Goal: Information Seeking & Learning: Understand process/instructions

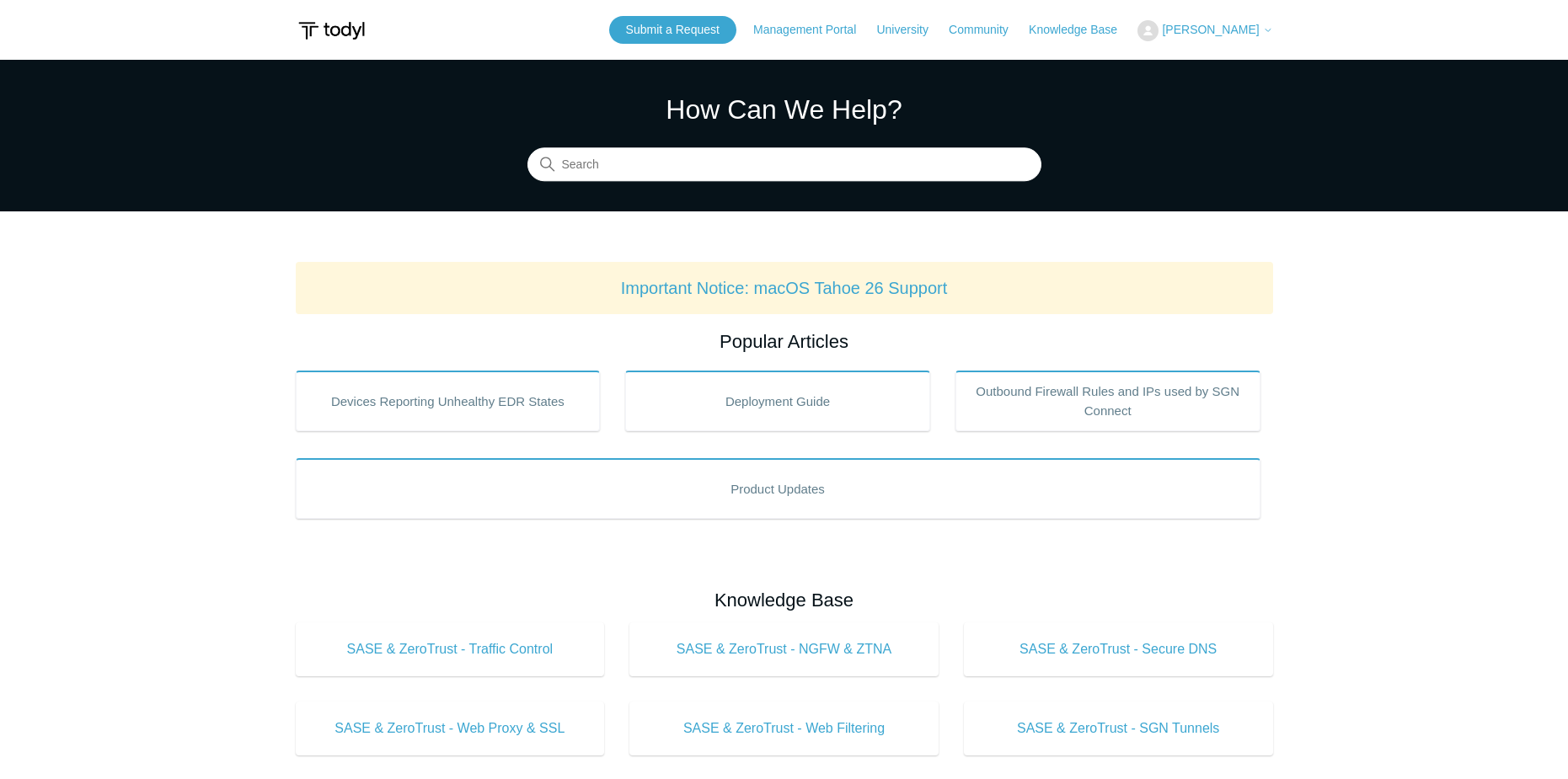
click at [1208, 28] on span "[PERSON_NAME]" at bounding box center [1210, 29] width 97 height 13
click at [1210, 68] on link "My Support Requests" at bounding box center [1220, 66] width 164 height 29
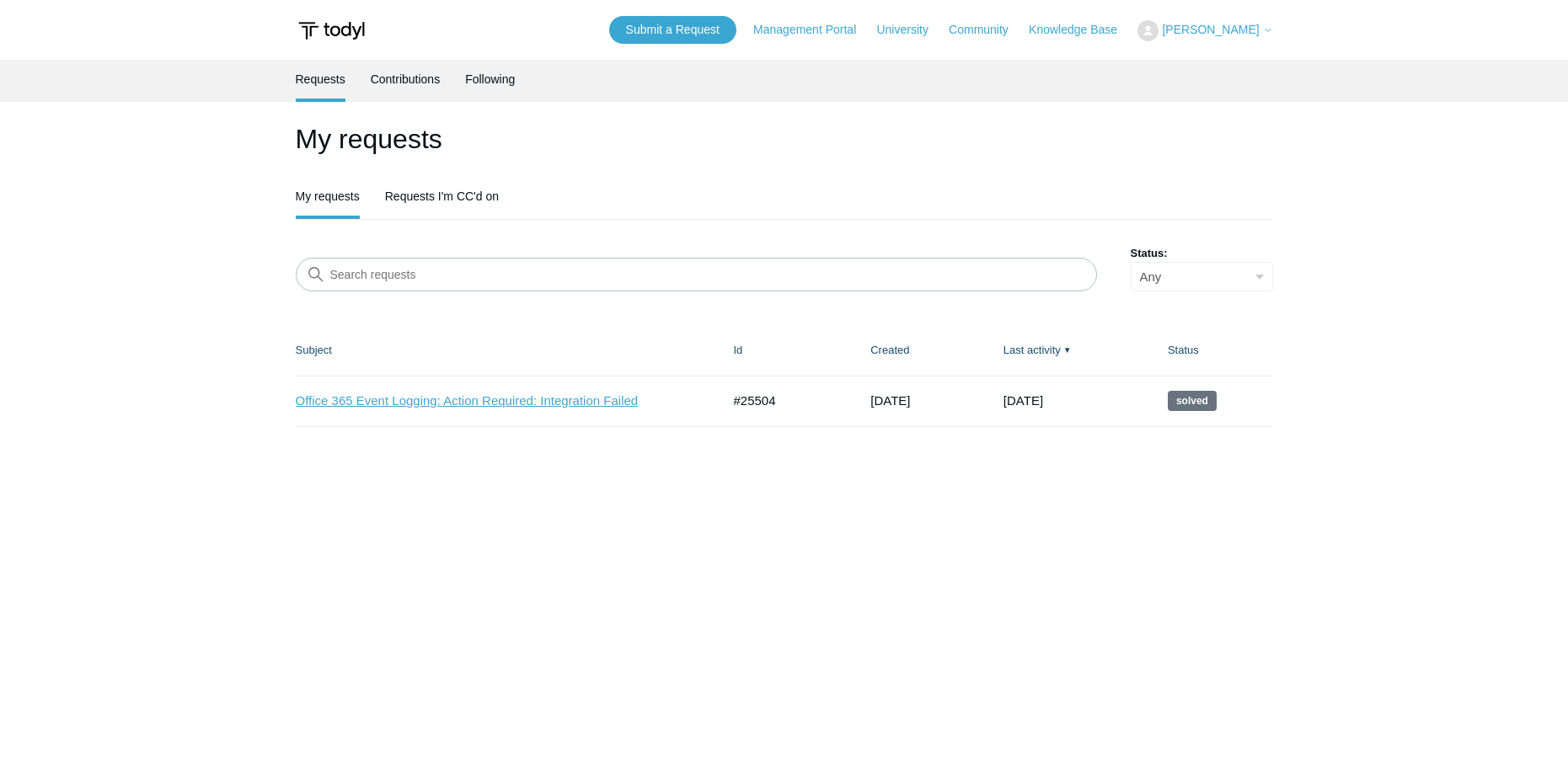
click at [542, 401] on link "Office 365 Event Logging: Action Required: Integration Failed" at bounding box center [495, 401] width 400 height 20
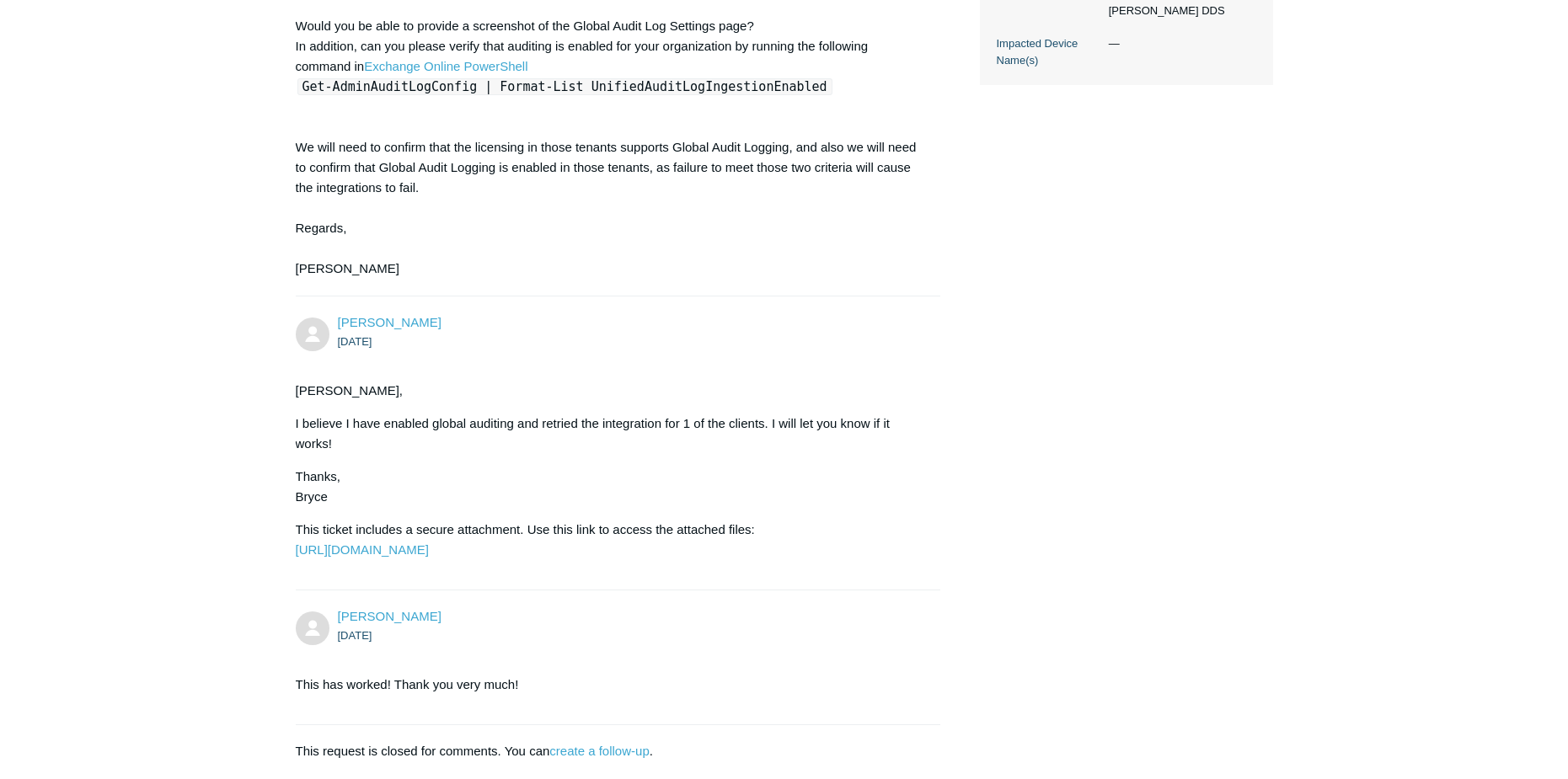
scroll to position [722, 0]
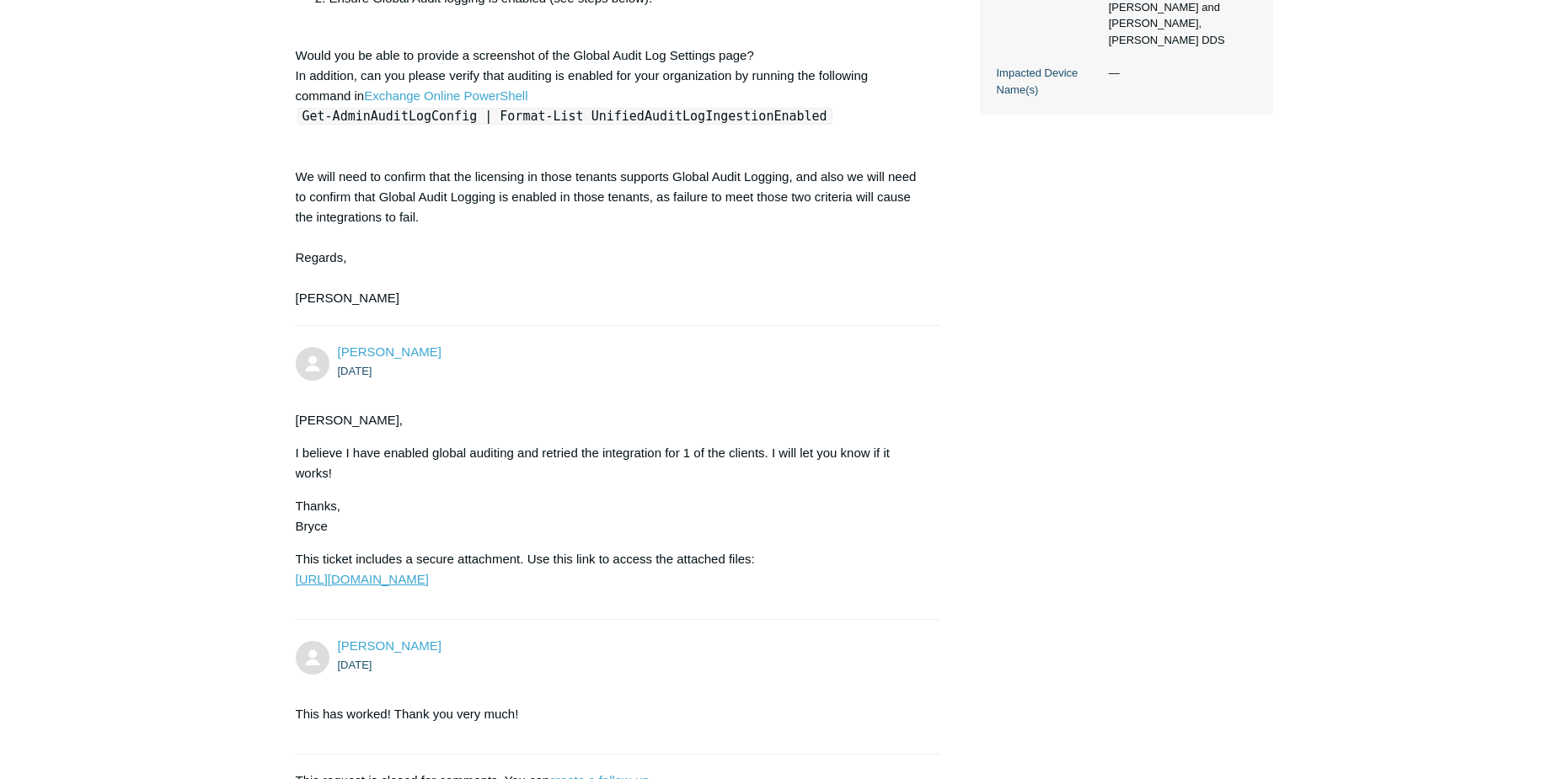
click at [428, 584] on link "https://todyl.sendsafely.com/receive/?thread=80UP-FMKS&packageCode=GkNr01oP5eSA…" at bounding box center [362, 578] width 133 height 14
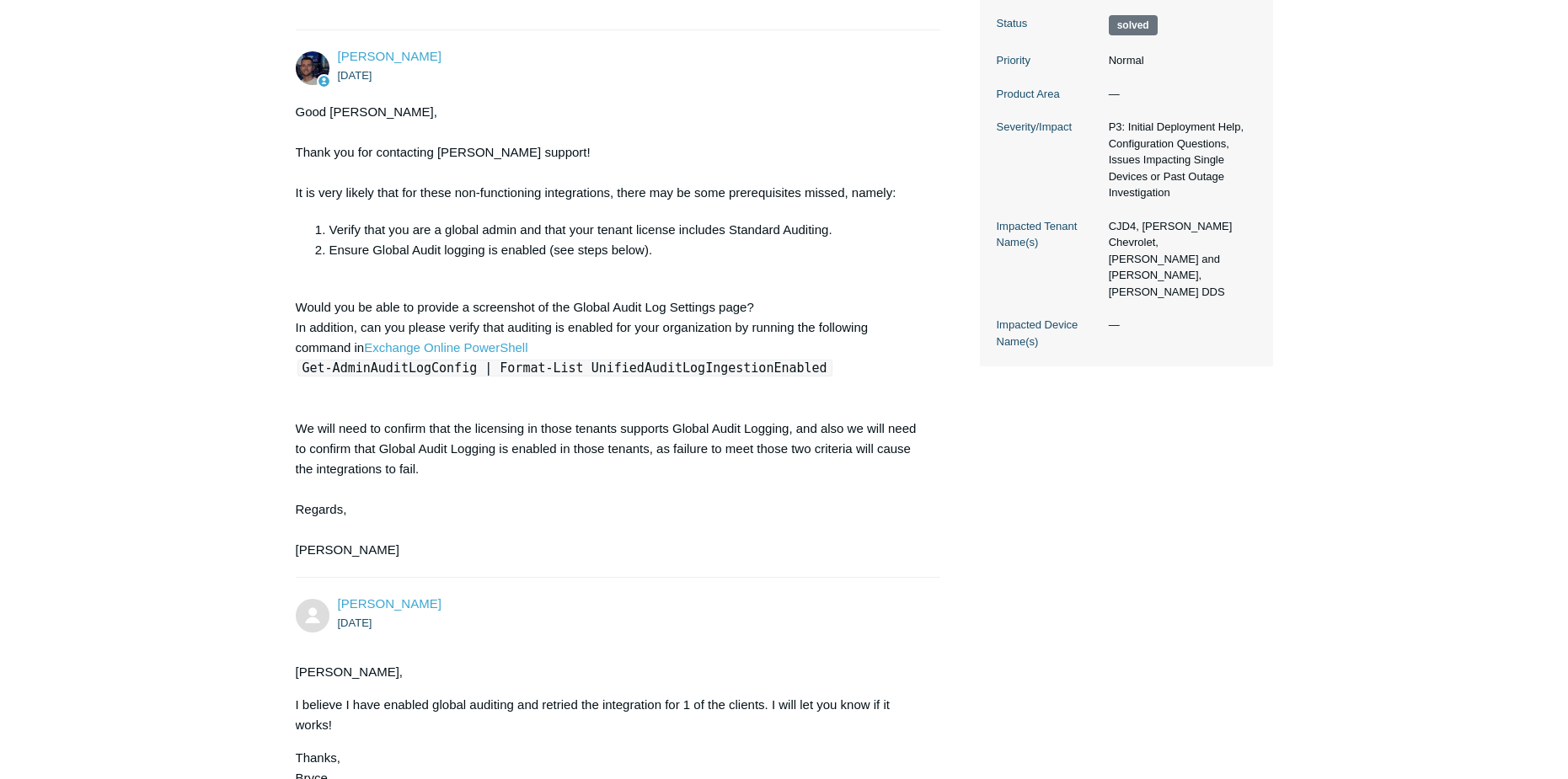
scroll to position [468, 0]
click at [462, 350] on link "Exchange Online PowerShell" at bounding box center [445, 348] width 164 height 14
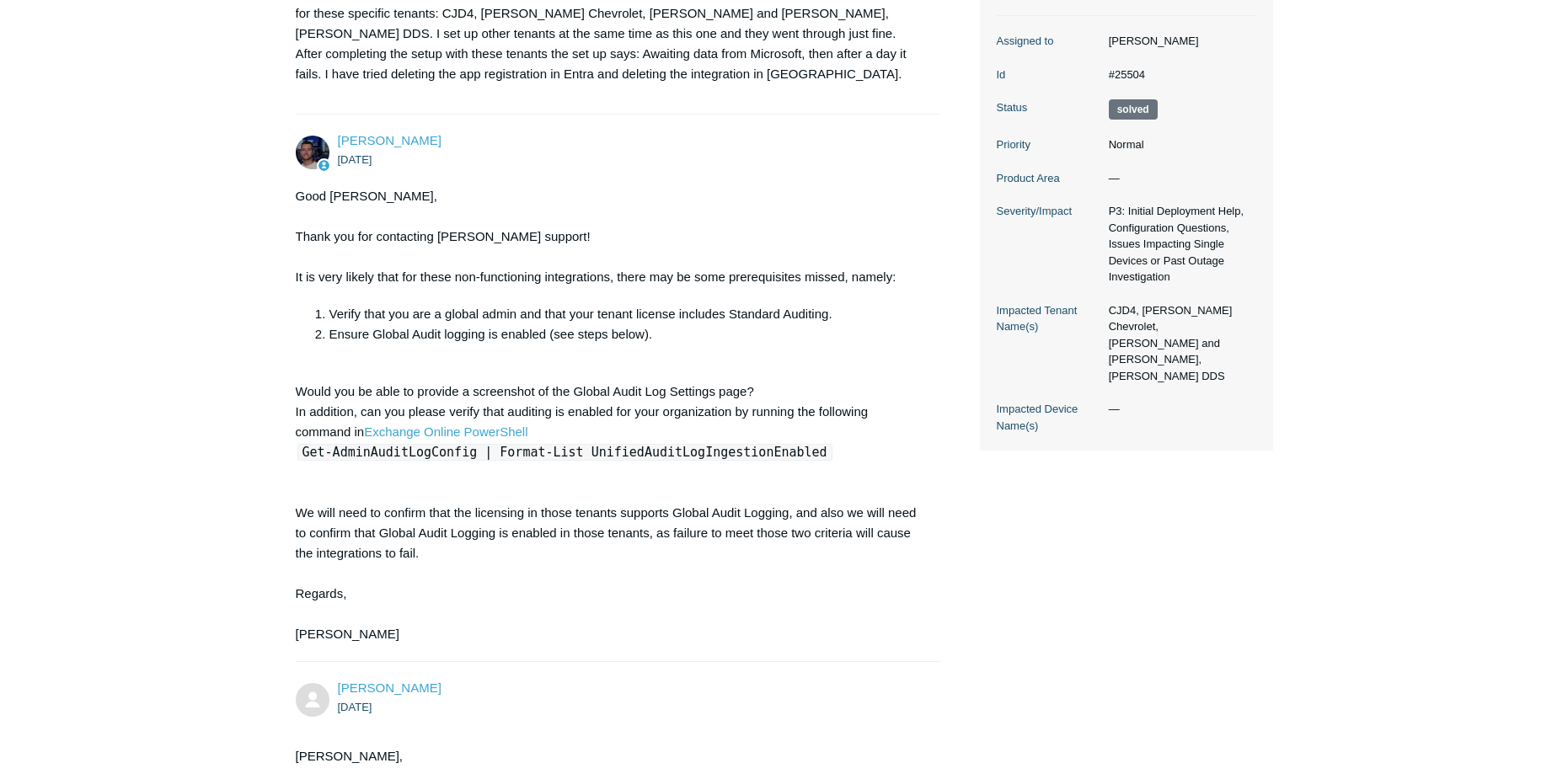
scroll to position [384, 0]
click at [100, 327] on main "Requests Contributions Following Todyl Support Center My activities Office 365 …" at bounding box center [784, 401] width 1568 height 1452
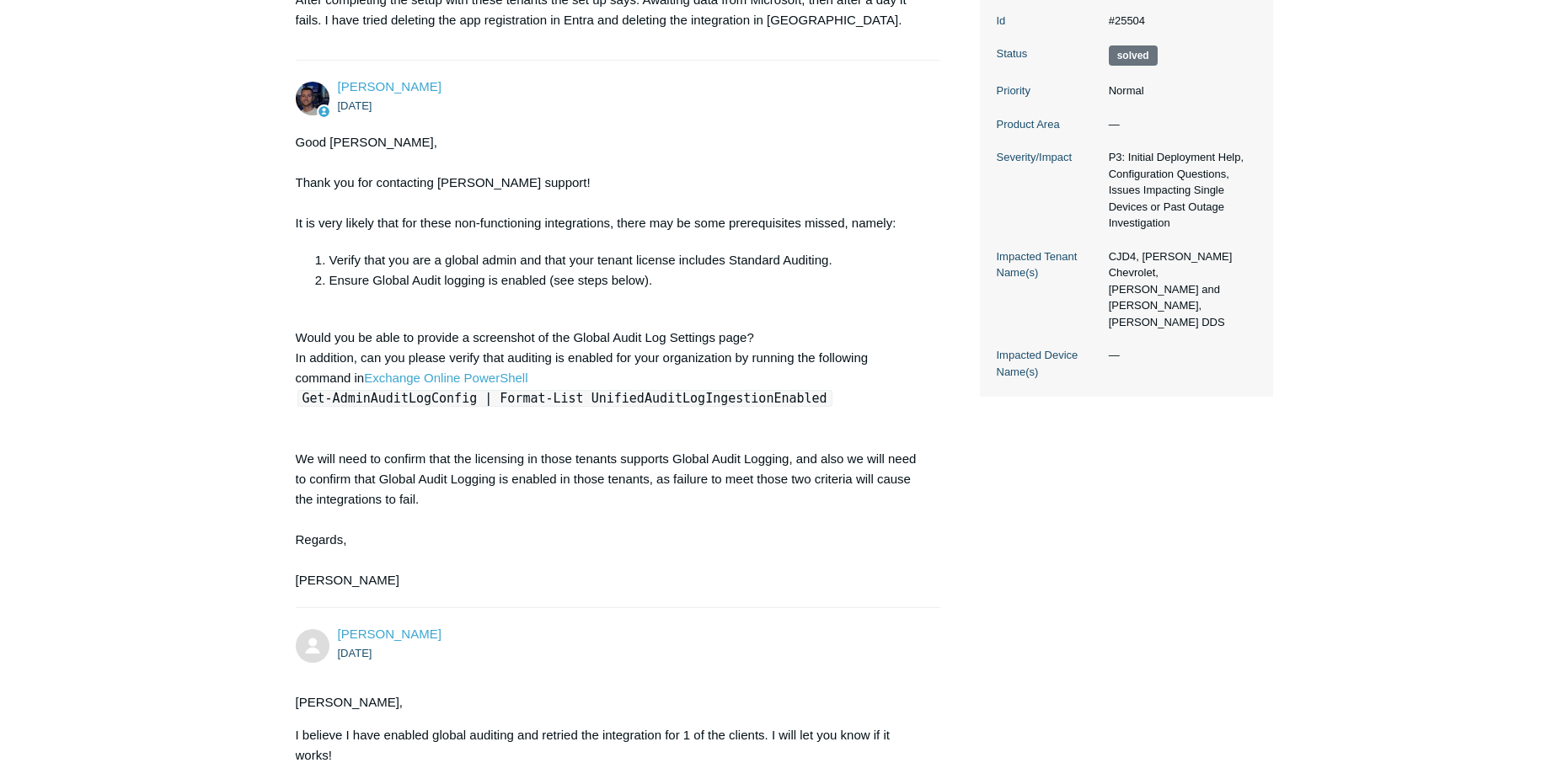
scroll to position [468, 0]
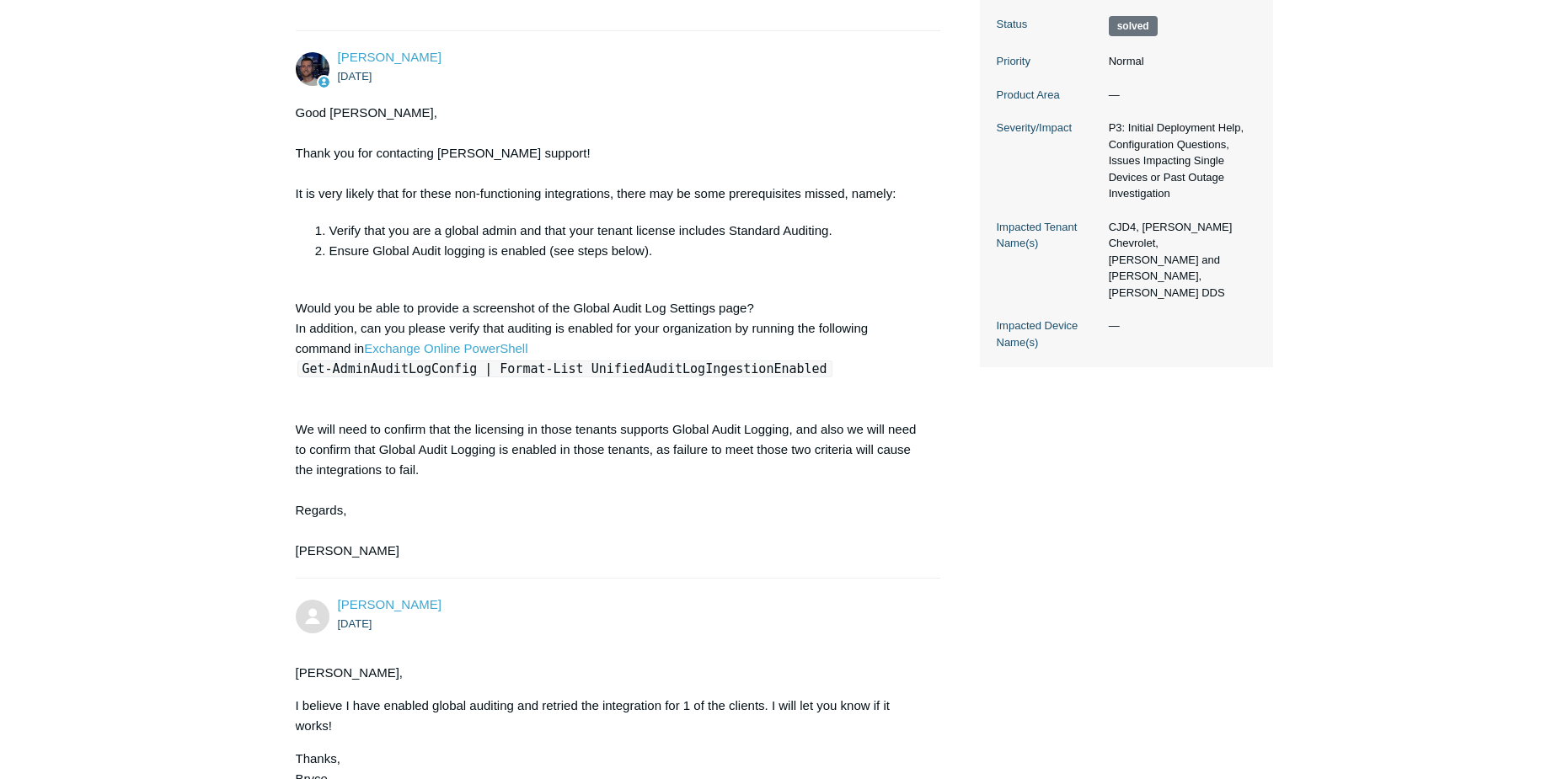
click at [887, 112] on div "Good Afternoon Bryce, Thank you for contacting Todyl support! It is very likely…" at bounding box center [609, 332] width 628 height 459
drag, startPoint x: 303, startPoint y: 366, endPoint x: 784, endPoint y: 362, distance: 481.0
click at [784, 362] on code "Get-AdminAuditLogConfig | Format-List UnifiedAuditLogIngestionEnabled" at bounding box center [565, 369] width 535 height 17
copy code "Get-AdminAuditLogConfig | Format-List UnifiedAuditLogIngestionEnabled"
click at [387, 57] on link "Connor Davis" at bounding box center [390, 57] width 104 height 14
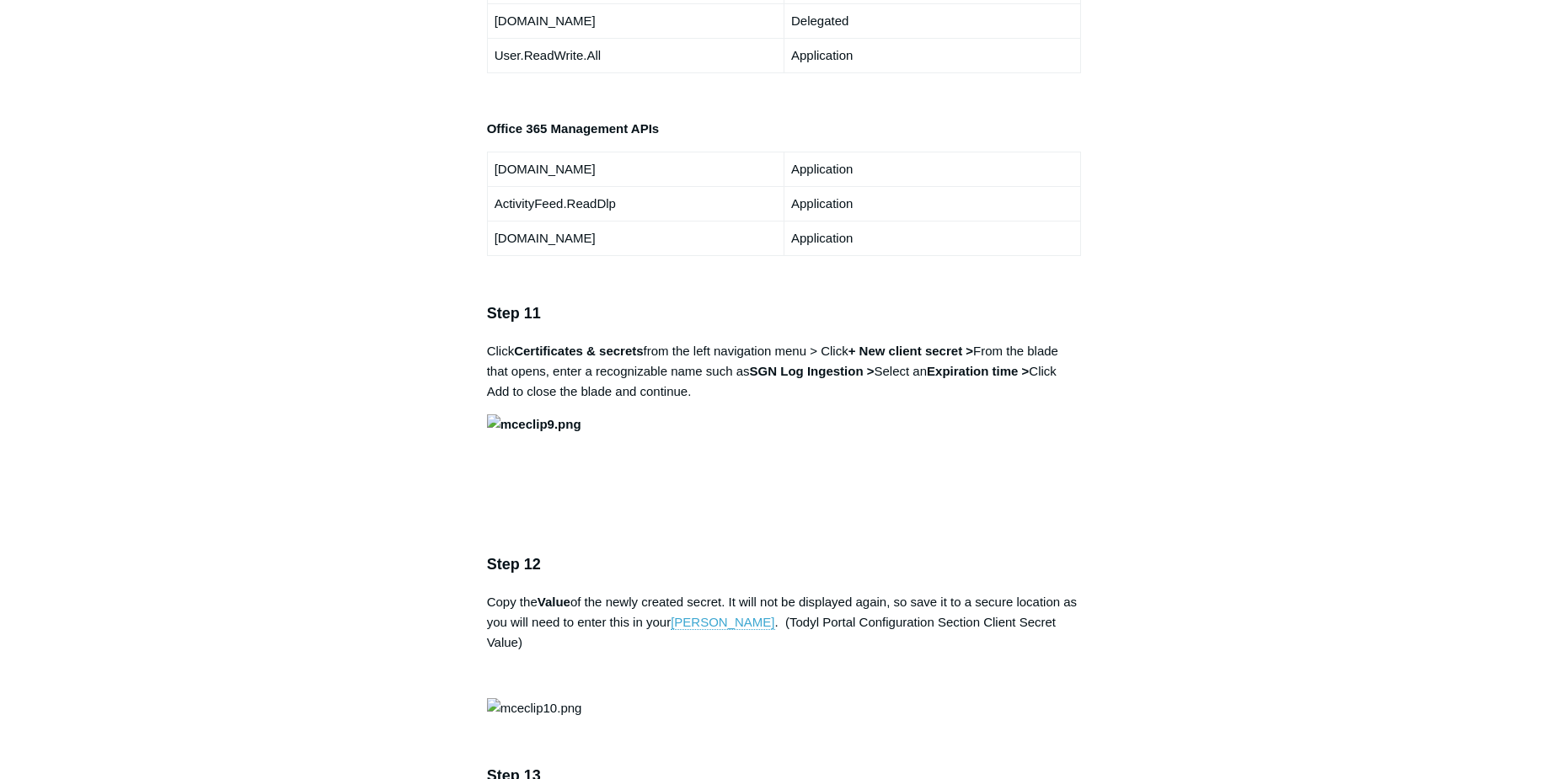
scroll to position [3370, 0]
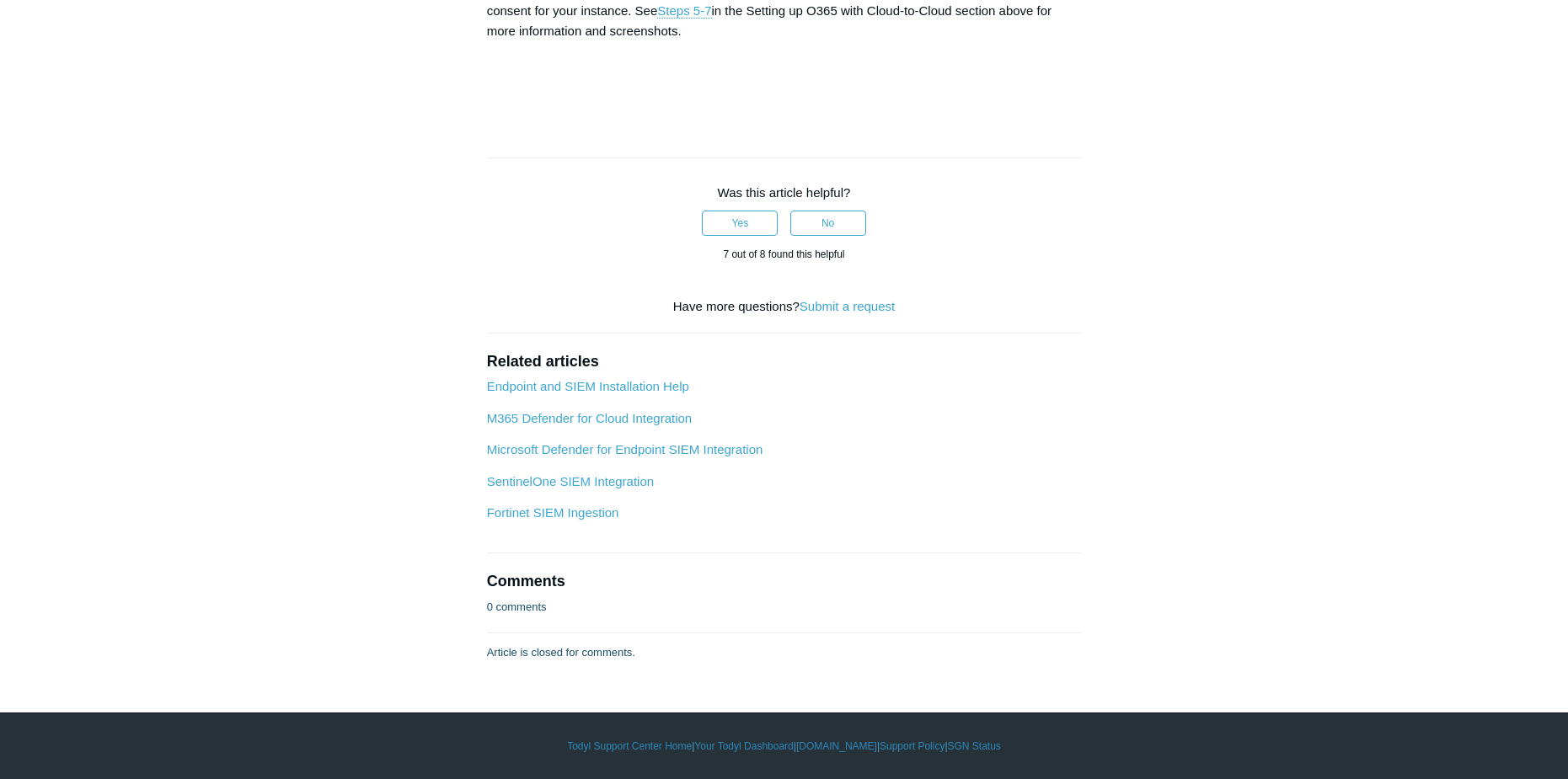
scroll to position [5730, 0]
